Goal: Task Accomplishment & Management: Use online tool/utility

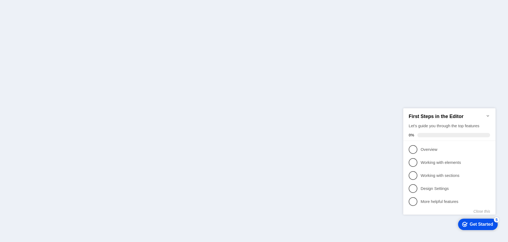
click at [488, 115] on icon "Minimize checklist" at bounding box center [487, 116] width 2 height 2
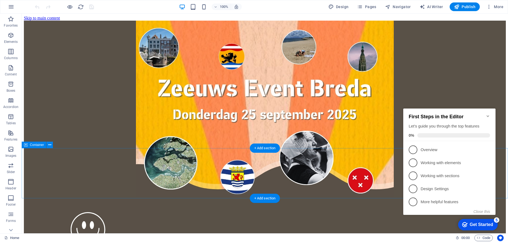
click at [488, 114] on icon "Minimize checklist" at bounding box center [487, 116] width 4 height 4
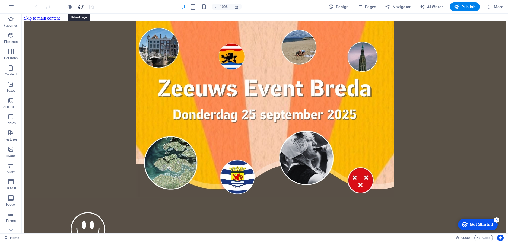
click at [78, 4] on icon "reload" at bounding box center [81, 7] width 6 height 6
click at [80, 10] on icon "reload" at bounding box center [81, 7] width 6 height 6
click at [81, 3] on div at bounding box center [64, 6] width 61 height 9
click at [81, 8] on icon "reload" at bounding box center [81, 7] width 6 height 6
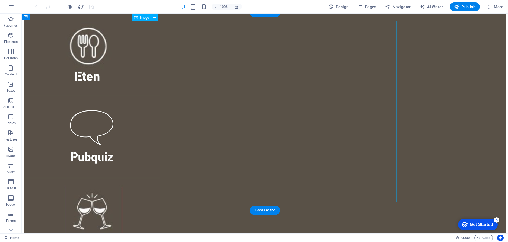
scroll to position [252, 0]
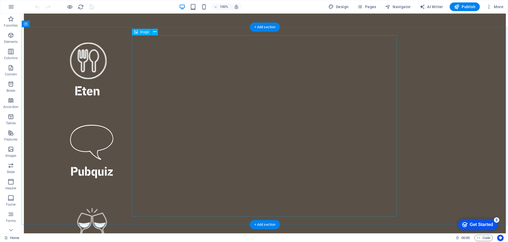
click at [142, 33] on span "Image" at bounding box center [144, 31] width 9 height 3
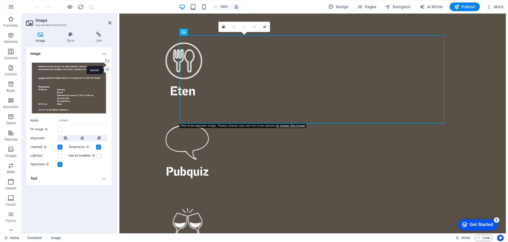
click at [107, 71] on div "Upload" at bounding box center [107, 70] width 8 height 8
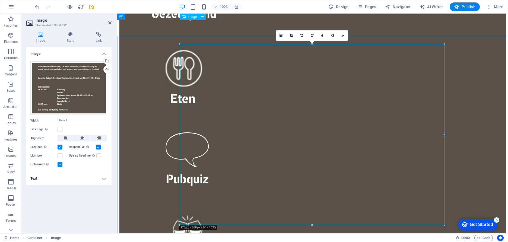
scroll to position [243, 0]
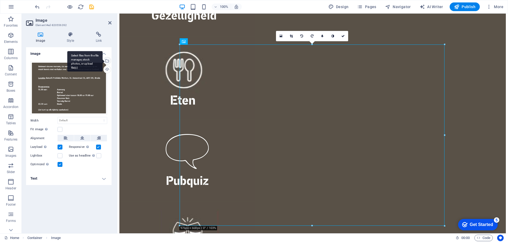
click at [107, 62] on div "Select files from the file manager, stock photos, or upload file(s)" at bounding box center [107, 61] width 8 height 8
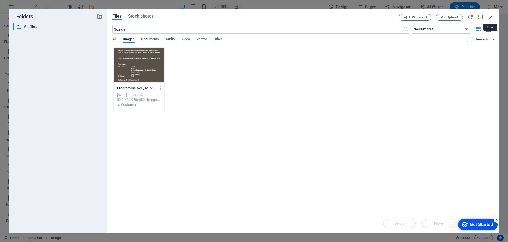
click at [492, 17] on icon "button" at bounding box center [491, 17] width 6 height 6
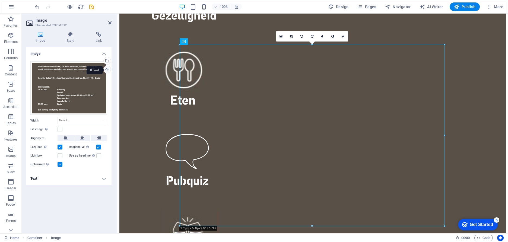
click at [106, 70] on div "Upload" at bounding box center [107, 70] width 8 height 8
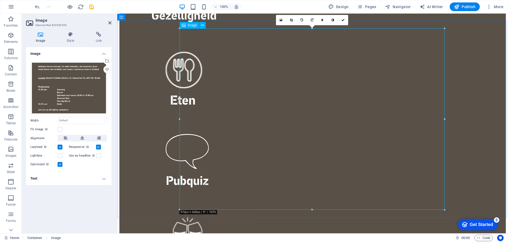
scroll to position [276, 0]
